Goal: Task Accomplishment & Management: Manage account settings

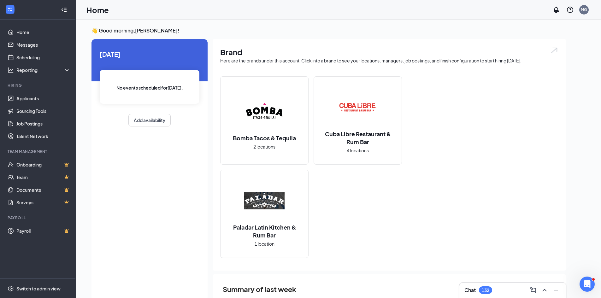
click at [135, 169] on div "[DATE] No events scheduled for [DATE] . Add availability" at bounding box center [150, 170] width 116 height 262
drag, startPoint x: 49, startPoint y: 99, endPoint x: 66, endPoint y: 90, distance: 19.5
click at [49, 99] on link "Applicants" at bounding box center [43, 98] width 54 height 13
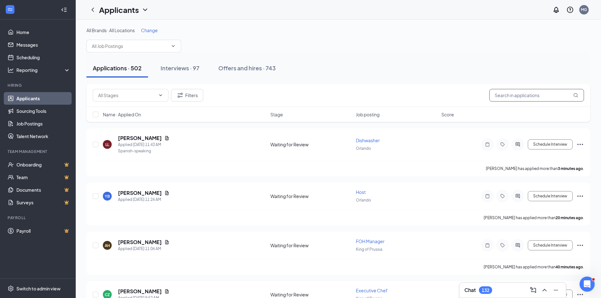
click at [505, 97] on input "text" at bounding box center [536, 95] width 95 height 13
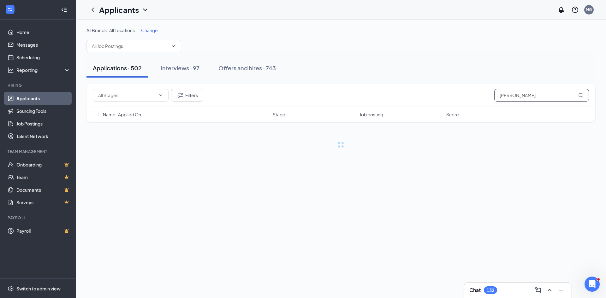
type input "[PERSON_NAME]"
click at [184, 94] on button "Filters" at bounding box center [187, 95] width 32 height 13
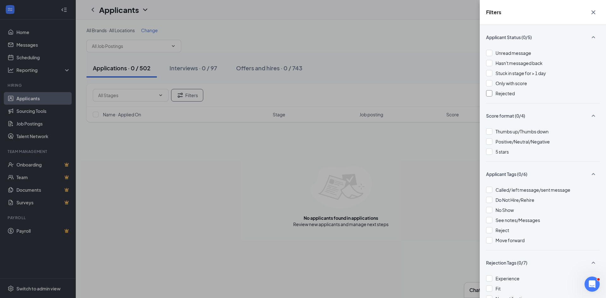
click at [488, 94] on div at bounding box center [489, 93] width 6 height 6
drag, startPoint x: 489, startPoint y: 92, endPoint x: 494, endPoint y: 88, distance: 5.6
click at [494, 88] on div "Unread message Hasn't messaged back Stuck in stage for > 1 day Only with score …" at bounding box center [543, 77] width 114 height 54
click at [594, 12] on icon "Cross" at bounding box center [593, 12] width 4 height 4
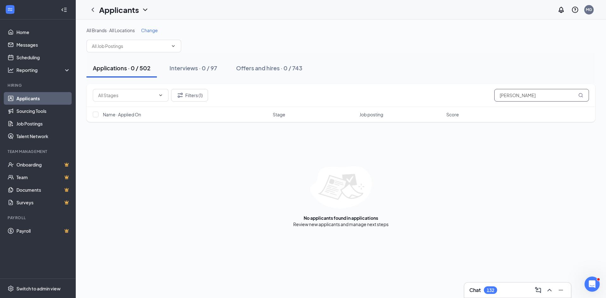
drag, startPoint x: 533, startPoint y: 97, endPoint x: 388, endPoint y: 94, distance: 144.9
click at [388, 94] on div "Filters (1) [PERSON_NAME]" at bounding box center [341, 95] width 496 height 13
click at [360, 57] on div "Applications · 502 Interviews · 97 Offers and hires · 743" at bounding box center [340, 68] width 509 height 32
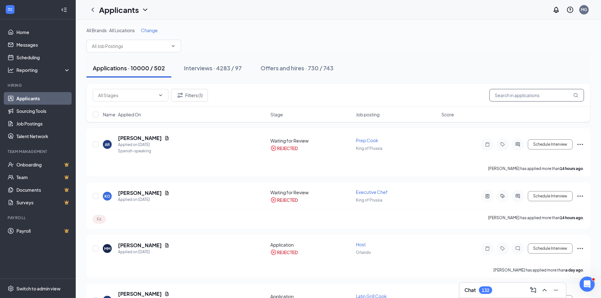
click at [507, 96] on input "text" at bounding box center [536, 95] width 95 height 13
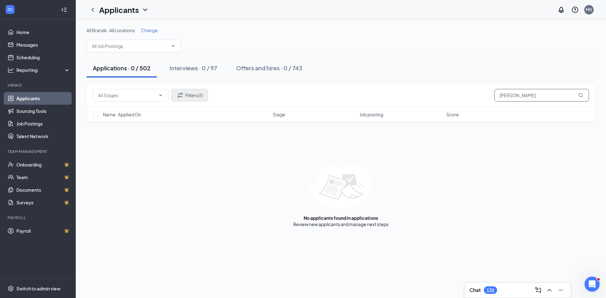
type input "[PERSON_NAME]"
click at [186, 99] on button "Filters (1)" at bounding box center [189, 95] width 37 height 13
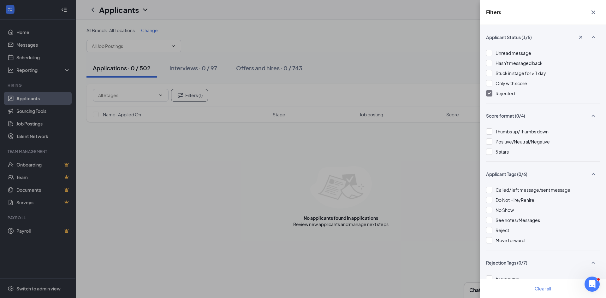
click at [488, 94] on img at bounding box center [489, 93] width 3 height 3
click at [593, 13] on icon "Cross" at bounding box center [593, 12] width 4 height 4
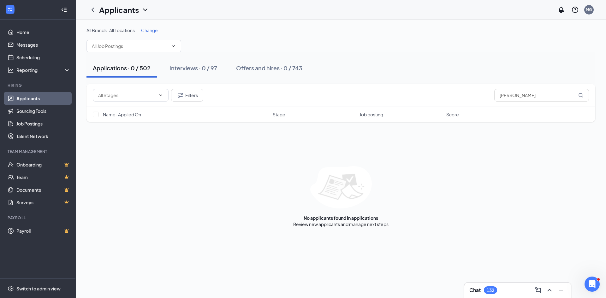
click at [316, 36] on div "All Brands · All Locations Change" at bounding box center [340, 39] width 509 height 25
drag, startPoint x: 410, startPoint y: 95, endPoint x: 352, endPoint y: 96, distance: 57.4
click at [352, 96] on div "Filters [PERSON_NAME]" at bounding box center [341, 95] width 496 height 13
type input "[PERSON_NAME]"
click at [194, 96] on button "Filters" at bounding box center [187, 95] width 32 height 13
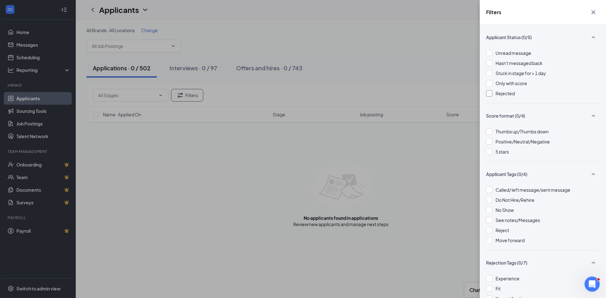
drag, startPoint x: 490, startPoint y: 94, endPoint x: 347, endPoint y: 26, distance: 157.7
click at [489, 93] on div at bounding box center [489, 93] width 6 height 6
click at [488, 93] on img at bounding box center [489, 93] width 3 height 3
click at [593, 14] on icon "Cross" at bounding box center [593, 13] width 8 height 8
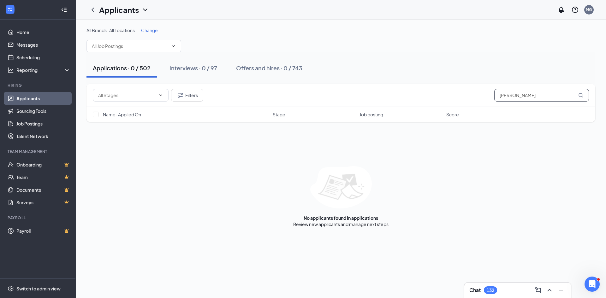
drag, startPoint x: 537, startPoint y: 97, endPoint x: 436, endPoint y: 97, distance: 101.6
click at [436, 97] on div "Filters [PERSON_NAME]" at bounding box center [341, 95] width 496 height 13
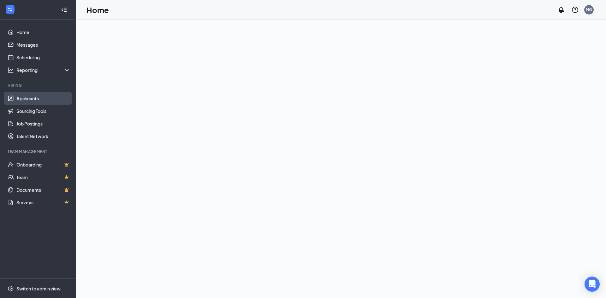
click at [26, 100] on link "Applicants" at bounding box center [43, 98] width 54 height 13
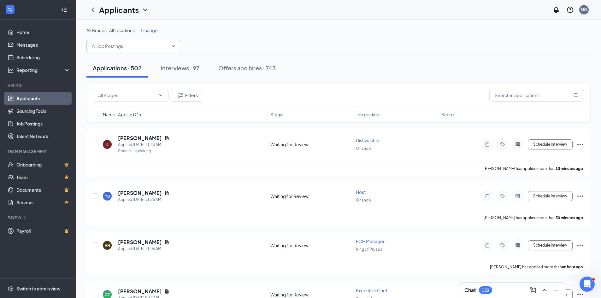
click at [134, 49] on input "text" at bounding box center [130, 46] width 76 height 7
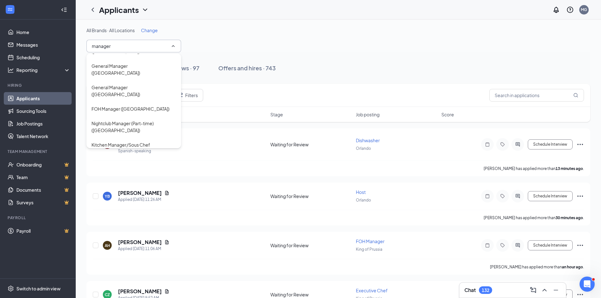
scroll to position [95, 0]
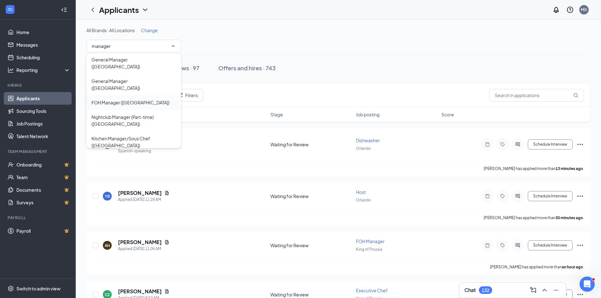
click at [135, 99] on div "FOH Manager (Atlantic City)" at bounding box center [131, 102] width 78 height 7
type input "FOH Manager (Atlantic City)"
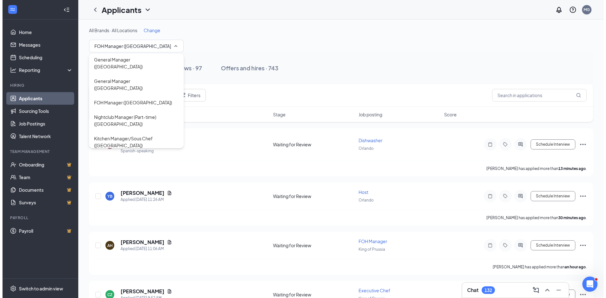
scroll to position [573, 0]
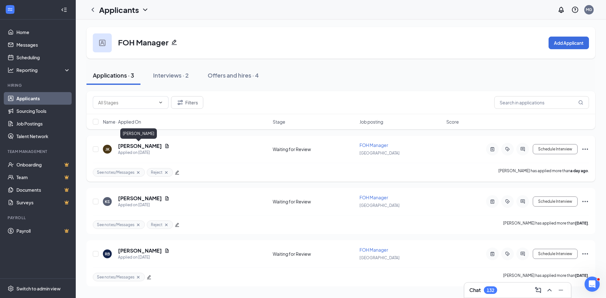
click at [131, 147] on h5 "Julia Kornacki" at bounding box center [140, 146] width 44 height 7
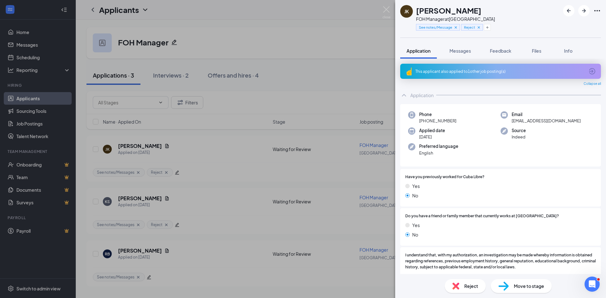
click at [470, 287] on span "Reject" at bounding box center [471, 286] width 14 height 7
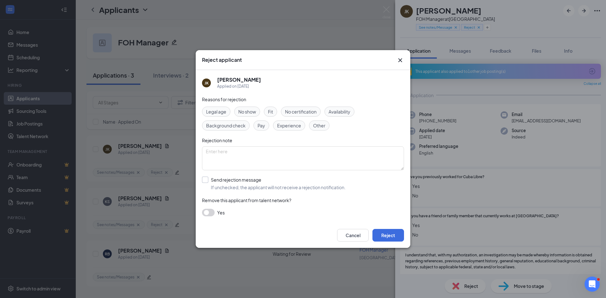
click at [206, 180] on input "Send rejection message If unchecked, the applicant will not receive a rejection…" at bounding box center [274, 184] width 144 height 14
checkbox input "true"
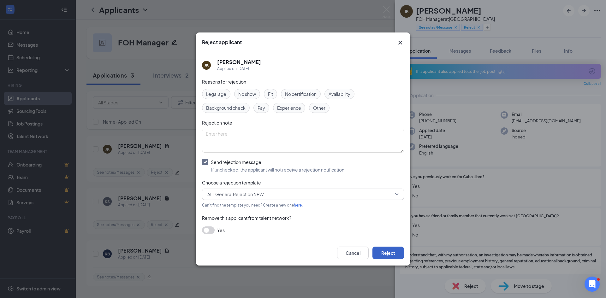
click at [385, 251] on button "Reject" at bounding box center [388, 253] width 32 height 13
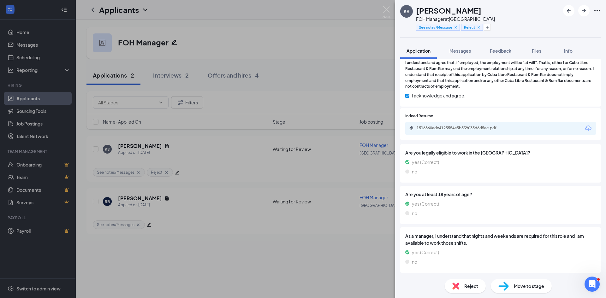
scroll to position [258, 0]
click at [459, 287] on img at bounding box center [455, 286] width 7 height 7
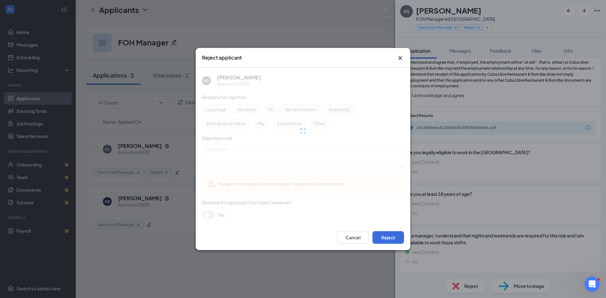
scroll to position [256, 0]
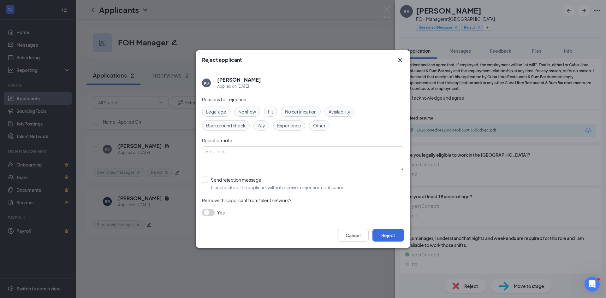
click at [204, 179] on input "Send rejection message If unchecked, the applicant will not receive a rejection…" at bounding box center [274, 184] width 144 height 14
checkbox input "true"
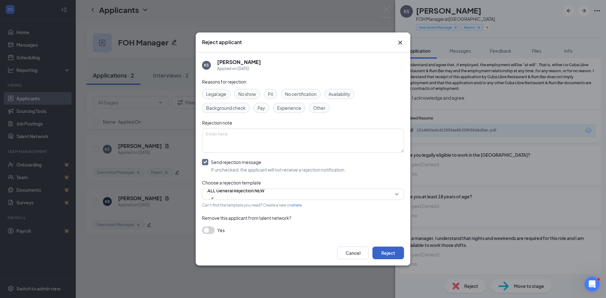
click at [393, 255] on button "Reject" at bounding box center [388, 253] width 32 height 13
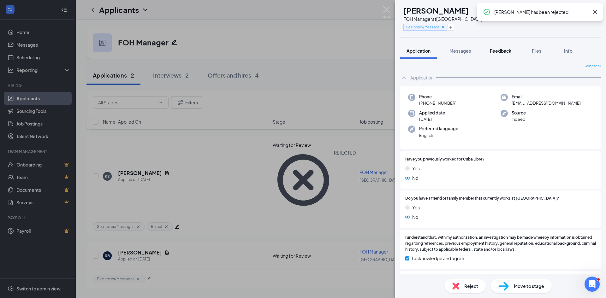
click at [494, 54] on button "Feedback" at bounding box center [500, 51] width 34 height 16
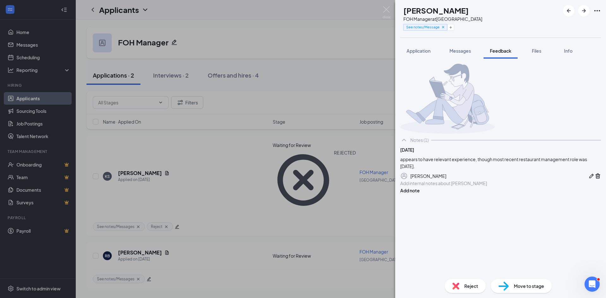
click at [458, 187] on div at bounding box center [500, 183] width 200 height 7
click at [409, 49] on span "Application" at bounding box center [418, 51] width 24 height 6
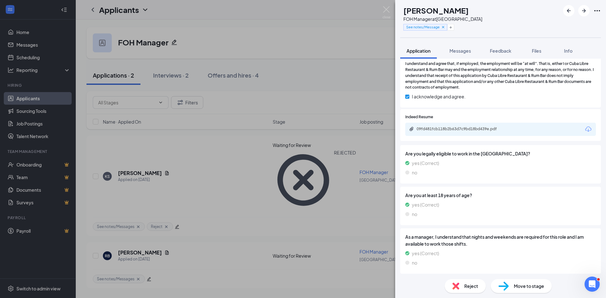
scroll to position [258, 0]
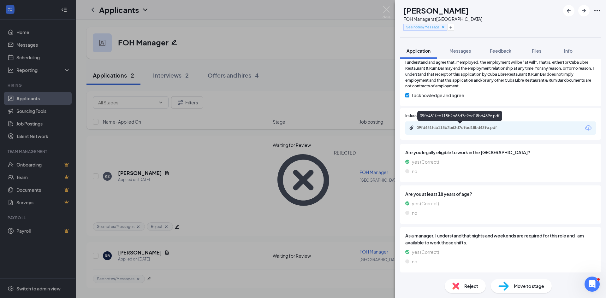
click at [473, 128] on div "09fd481fcb118b2b63d7c9bd18bd439e.pdf" at bounding box center [461, 127] width 88 height 5
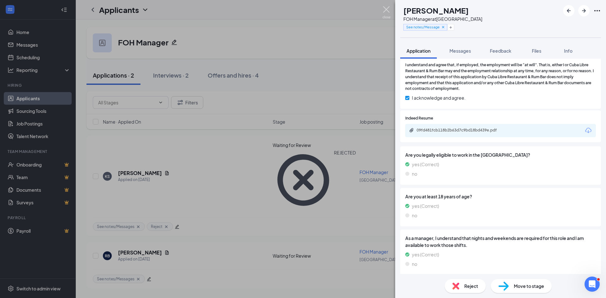
click at [388, 15] on img at bounding box center [386, 12] width 8 height 12
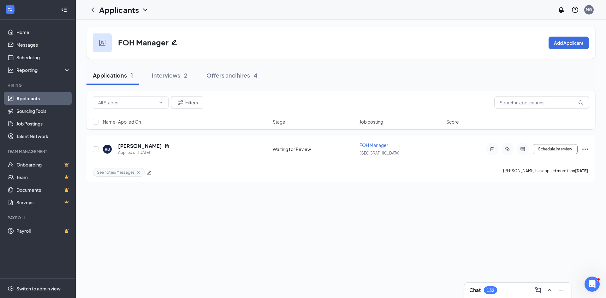
click at [299, 240] on div "FOH Manager Add Applicant Applications · 1 Interviews · 2 Offers and hires · 4 …" at bounding box center [341, 159] width 530 height 279
click at [166, 75] on div "Interviews · 2" at bounding box center [170, 75] width 36 height 8
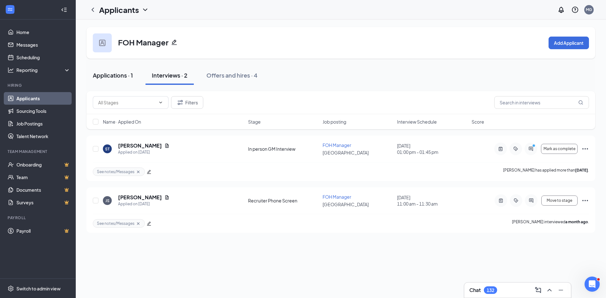
click at [122, 77] on div "Applications · 1" at bounding box center [113, 75] width 40 height 8
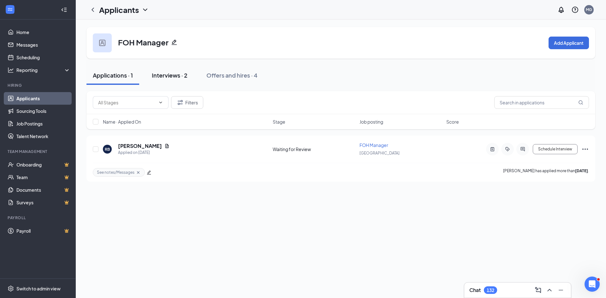
click at [146, 76] on button "Interviews · 2" at bounding box center [169, 75] width 48 height 19
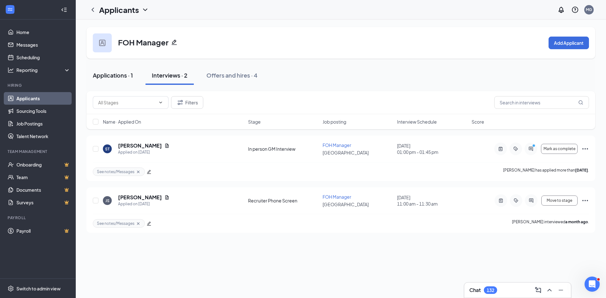
click at [106, 76] on div "Applications · 1" at bounding box center [113, 75] width 40 height 8
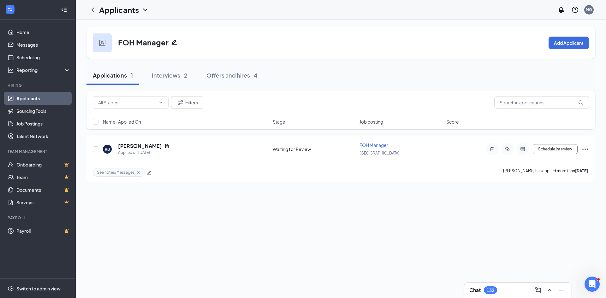
click at [419, 59] on div "FOH Manager Add Applicant Applications · 1 Interviews · 2 Offers and hires · 4 …" at bounding box center [340, 104] width 509 height 155
click at [309, 58] on div "FOH Manager Add Applicant" at bounding box center [340, 43] width 509 height 32
click at [92, 8] on icon "ChevronLeft" at bounding box center [93, 10] width 8 height 8
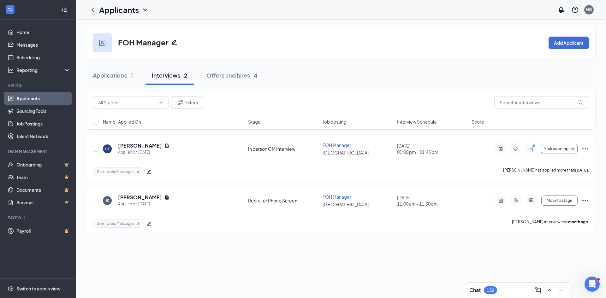
click at [397, 23] on div "FOH Manager Add Applicant Applications · 1 Interviews · 2 Offers and hires · 4 …" at bounding box center [341, 130] width 530 height 221
